Goal: Information Seeking & Learning: Learn about a topic

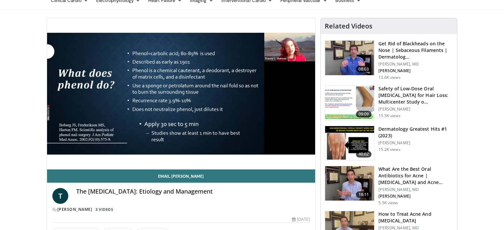
scroll to position [33, 0]
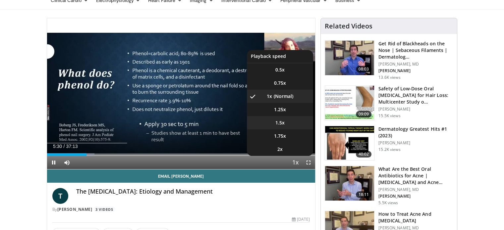
click at [296, 119] on li "1.5x" at bounding box center [280, 122] width 66 height 13
click at [296, 110] on li "1.25x" at bounding box center [280, 109] width 66 height 13
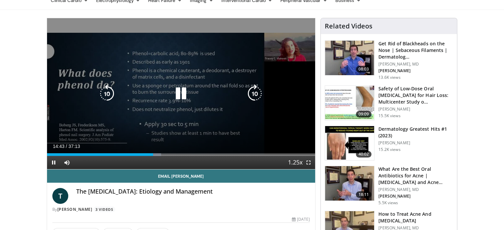
click at [249, 92] on icon "Video Player" at bounding box center [255, 93] width 19 height 19
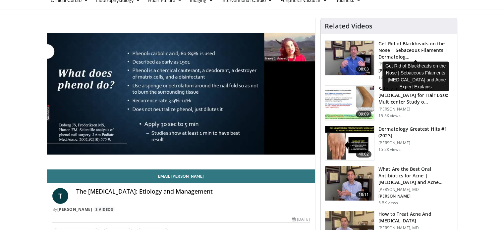
click at [411, 46] on h3 "Get Rid of Blackheads on the Nose | Sebaceous Filaments | Dermatolog…" at bounding box center [415, 50] width 75 height 20
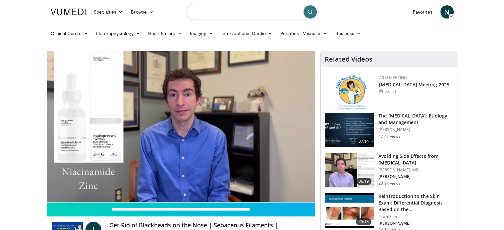
click at [269, 12] on input "Search topics, interventions" at bounding box center [252, 12] width 133 height 16
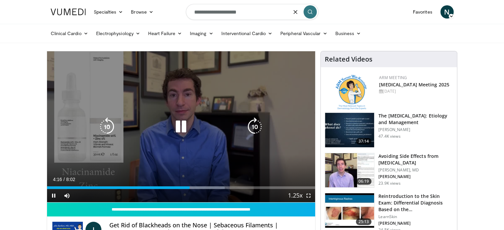
type input "**********"
click at [255, 131] on icon "Video Player" at bounding box center [255, 127] width 19 height 19
click at [255, 126] on icon "Video Player" at bounding box center [255, 127] width 19 height 19
click at [253, 131] on icon "Video Player" at bounding box center [255, 127] width 19 height 19
click at [250, 127] on icon "Video Player" at bounding box center [255, 127] width 19 height 19
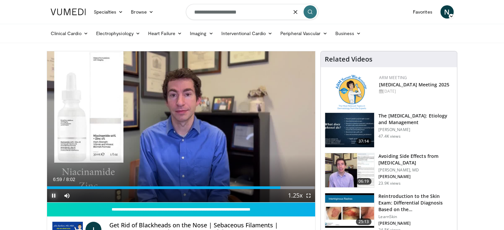
click at [53, 195] on span "Video Player" at bounding box center [53, 195] width 13 height 13
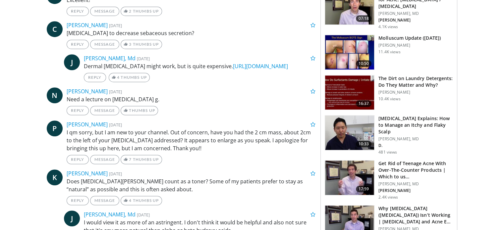
scroll to position [464, 0]
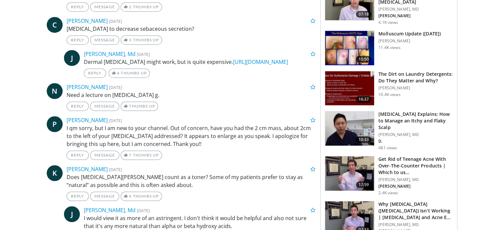
click at [342, 123] on img at bounding box center [349, 128] width 49 height 34
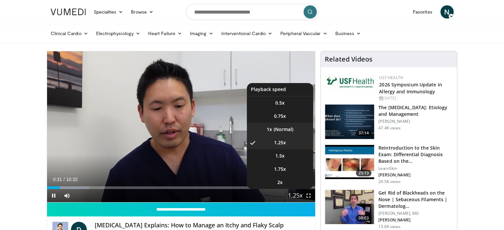
click at [282, 130] on li "1x" at bounding box center [280, 129] width 66 height 13
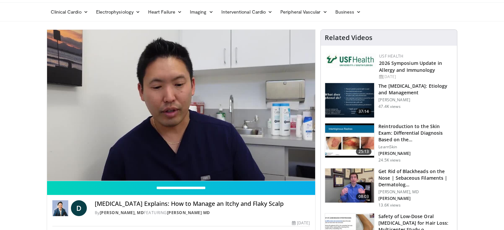
scroll to position [33, 0]
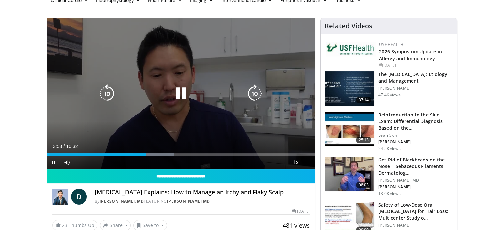
click at [107, 94] on icon "Video Player" at bounding box center [107, 93] width 19 height 19
click at [106, 91] on icon "Video Player" at bounding box center [107, 93] width 19 height 19
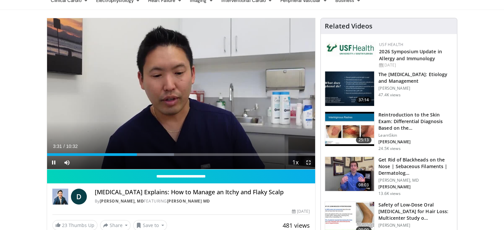
click at [308, 162] on span "Video Player" at bounding box center [308, 162] width 13 height 13
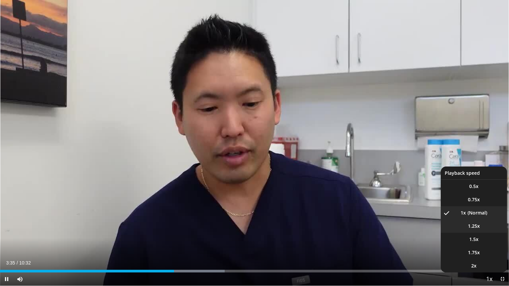
click at [480, 228] on li "1.25x" at bounding box center [474, 226] width 66 height 13
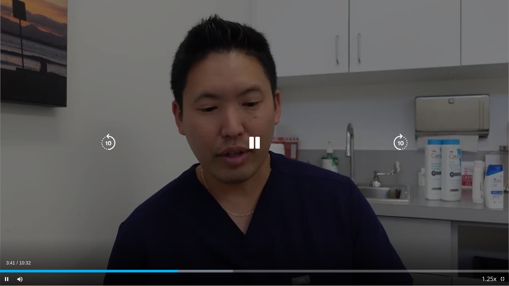
click at [254, 144] on icon "Video Player" at bounding box center [254, 143] width 19 height 19
click at [403, 143] on icon "Video Player" at bounding box center [400, 143] width 19 height 19
click at [108, 144] on icon "Video Player" at bounding box center [108, 143] width 19 height 19
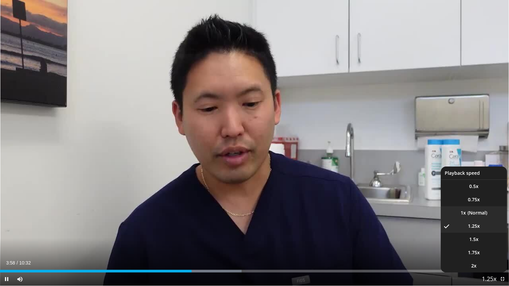
click at [480, 214] on li "1x" at bounding box center [474, 212] width 66 height 13
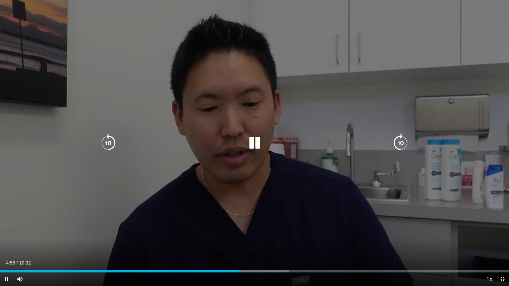
click at [253, 142] on icon "Video Player" at bounding box center [254, 143] width 19 height 19
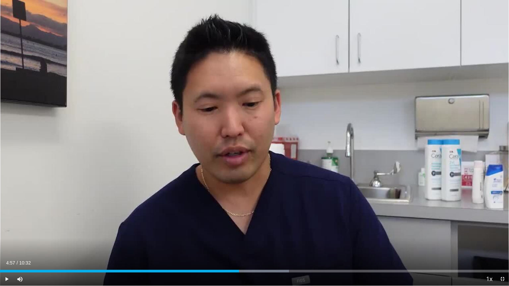
click at [252, 142] on div "10 seconds Tap to unmute" at bounding box center [254, 143] width 509 height 286
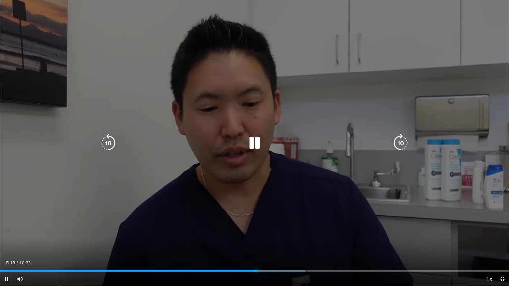
click at [254, 147] on icon "Video Player" at bounding box center [254, 143] width 19 height 19
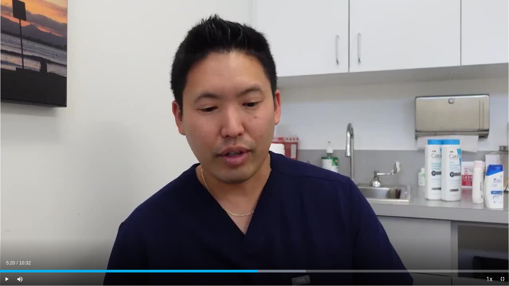
click at [395, 214] on div "10 seconds Tap to unmute" at bounding box center [254, 143] width 509 height 286
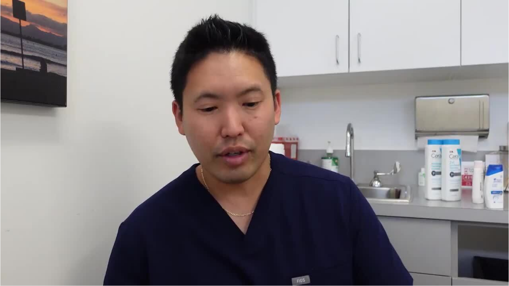
click at [255, 141] on div "10 seconds Tap to unmute" at bounding box center [254, 143] width 509 height 286
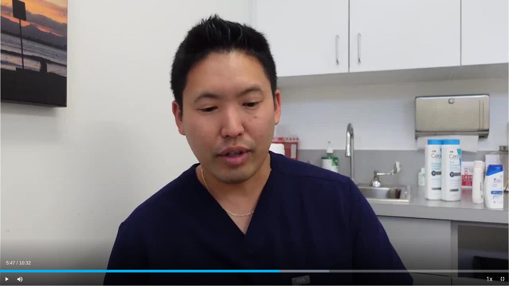
click at [255, 141] on div "10 seconds Tap to unmute" at bounding box center [254, 143] width 509 height 286
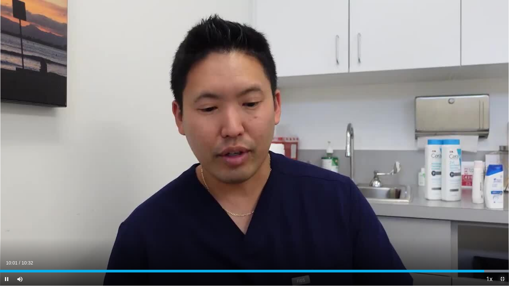
click at [502, 230] on span "Video Player" at bounding box center [502, 279] width 13 height 13
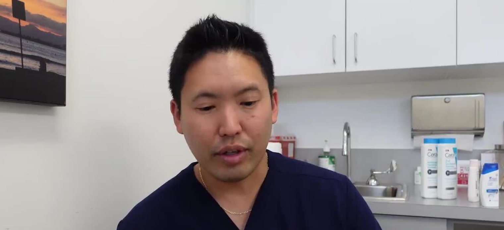
scroll to position [0, 0]
